Goal: Task Accomplishment & Management: Use online tool/utility

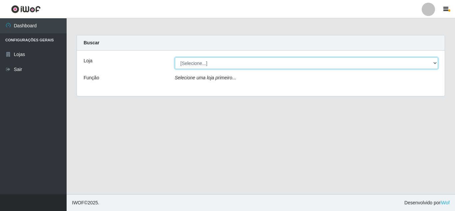
click at [201, 65] on select "[Selecione...] [PERSON_NAME] Clan - [GEOGRAPHIC_DATA]" at bounding box center [306, 63] width 263 height 12
select select "498"
click at [175, 57] on select "[Selecione...] [PERSON_NAME] Clan - [GEOGRAPHIC_DATA]" at bounding box center [306, 63] width 263 height 12
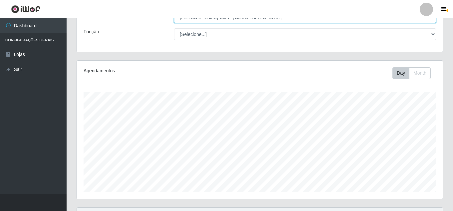
scroll to position [143, 0]
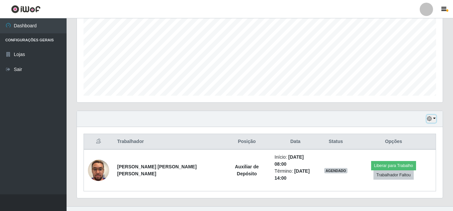
click at [435, 117] on button "button" at bounding box center [431, 119] width 9 height 8
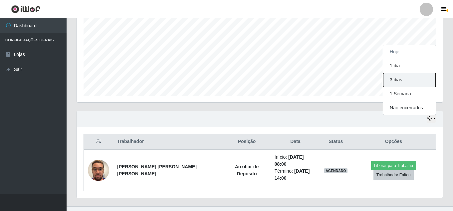
click at [393, 80] on button "3 dias" at bounding box center [409, 80] width 53 height 14
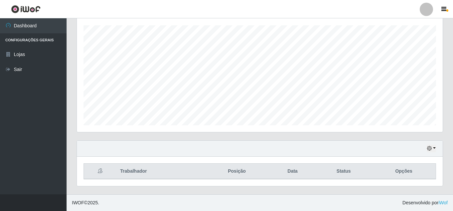
scroll to position [113, 0]
click at [435, 148] on button "button" at bounding box center [431, 149] width 9 height 8
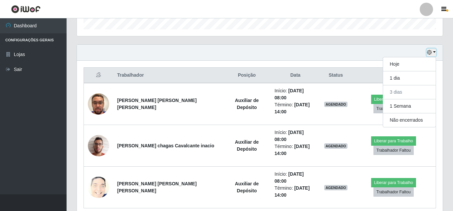
scroll to position [213, 0]
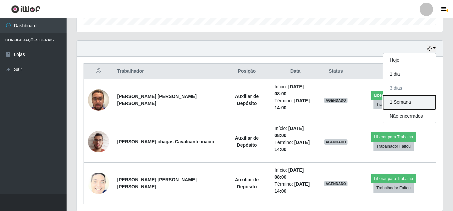
click at [393, 104] on button "1 Semana" at bounding box center [409, 102] width 53 height 14
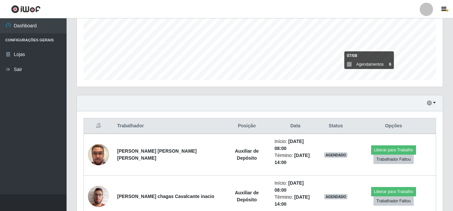
scroll to position [154, 0]
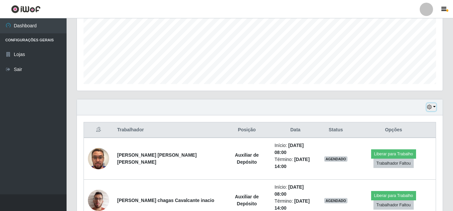
click at [435, 110] on button "button" at bounding box center [431, 107] width 9 height 8
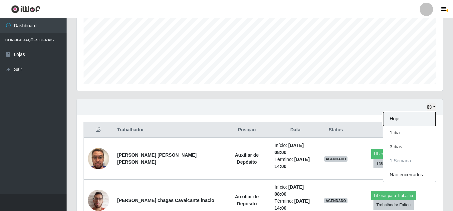
click at [397, 119] on button "Hoje" at bounding box center [409, 119] width 53 height 14
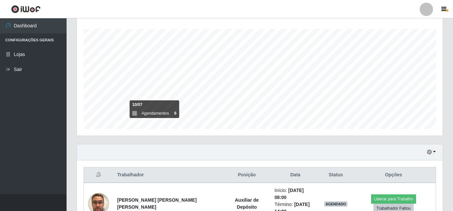
scroll to position [143, 0]
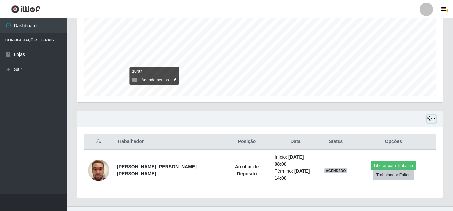
click at [430, 119] on icon "button" at bounding box center [429, 118] width 5 height 5
click at [416, 110] on button "Não encerrados" at bounding box center [409, 108] width 53 height 14
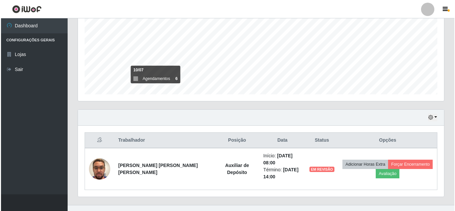
scroll to position [148, 0]
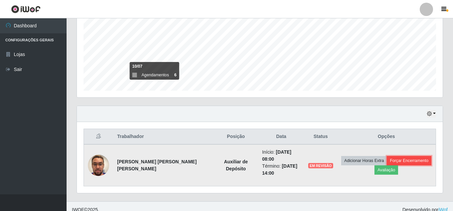
click at [406, 156] on button "Forçar Encerramento" at bounding box center [409, 160] width 45 height 9
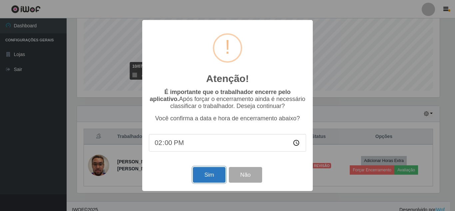
click at [214, 177] on button "Sim" at bounding box center [209, 175] width 32 height 16
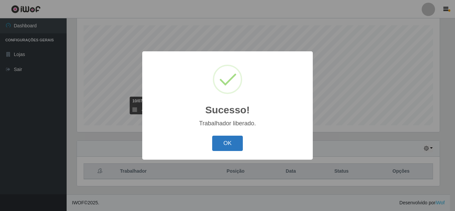
click at [227, 146] on button "OK" at bounding box center [227, 144] width 31 height 16
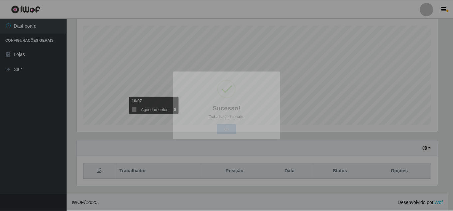
scroll to position [138, 366]
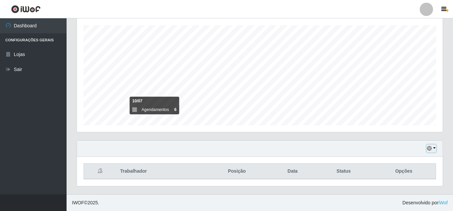
click at [430, 149] on icon "button" at bounding box center [429, 148] width 5 height 5
click at [329, 146] on div "Hoje 1 dia 3 dias 1 Semana Não encerrados" at bounding box center [260, 149] width 366 height 16
drag, startPoint x: 372, startPoint y: 156, endPoint x: 322, endPoint y: 148, distance: 50.2
click at [367, 156] on div "Hoje 1 dia 3 dias 1 Semana Não encerrados" at bounding box center [260, 149] width 366 height 16
